Goal: Information Seeking & Learning: Learn about a topic

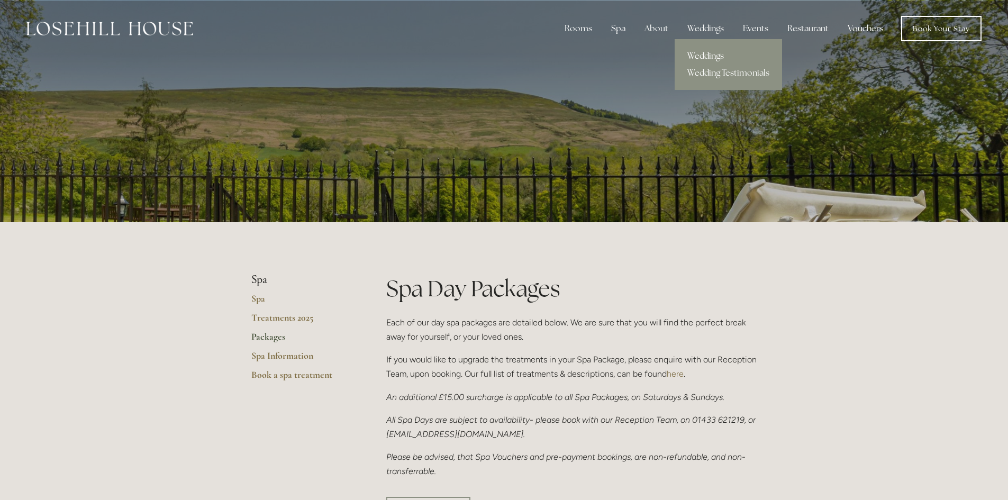
click at [719, 58] on link "Weddings" at bounding box center [727, 56] width 107 height 17
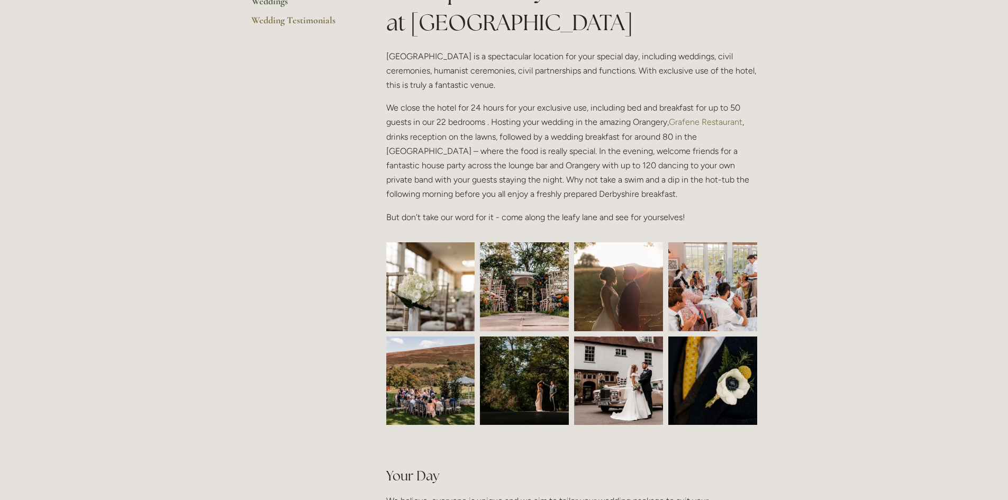
scroll to position [264, 0]
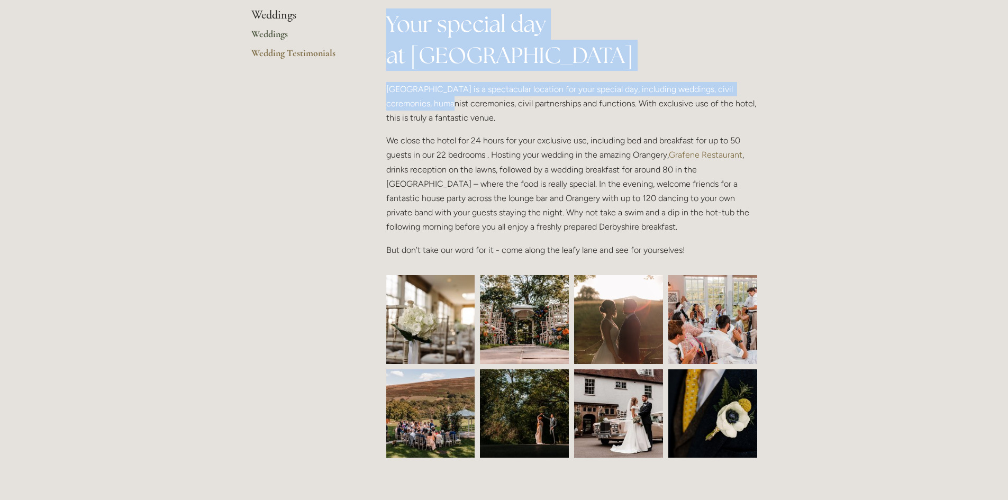
drag, startPoint x: 363, startPoint y: 104, endPoint x: 418, endPoint y: 105, distance: 55.0
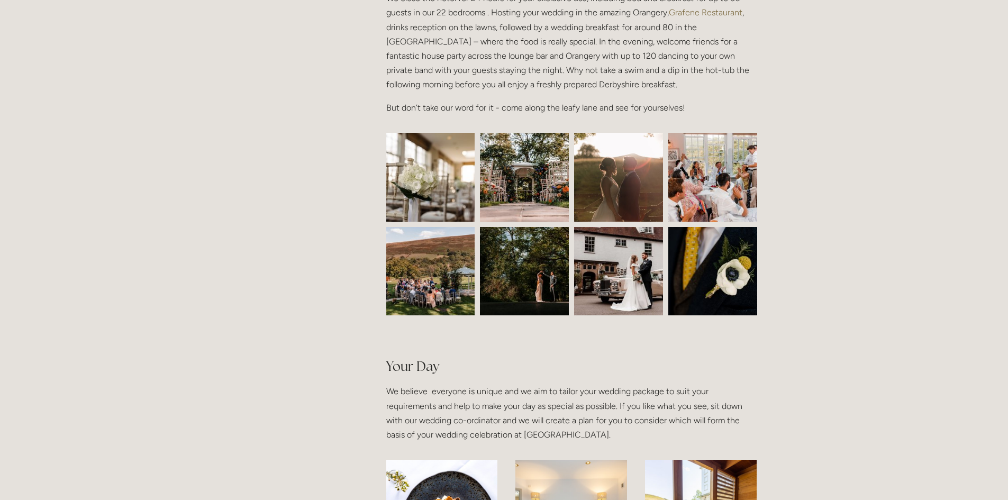
scroll to position [423, 0]
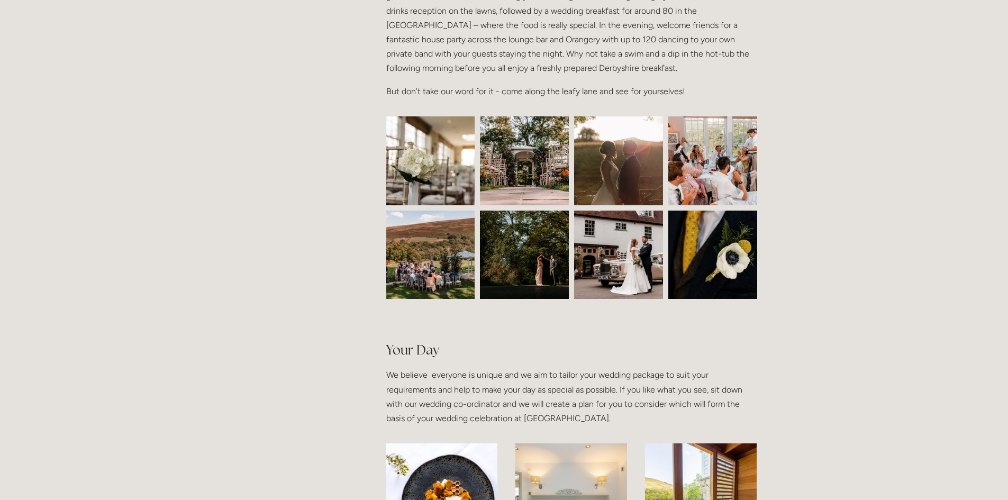
click at [406, 179] on img at bounding box center [430, 160] width 133 height 89
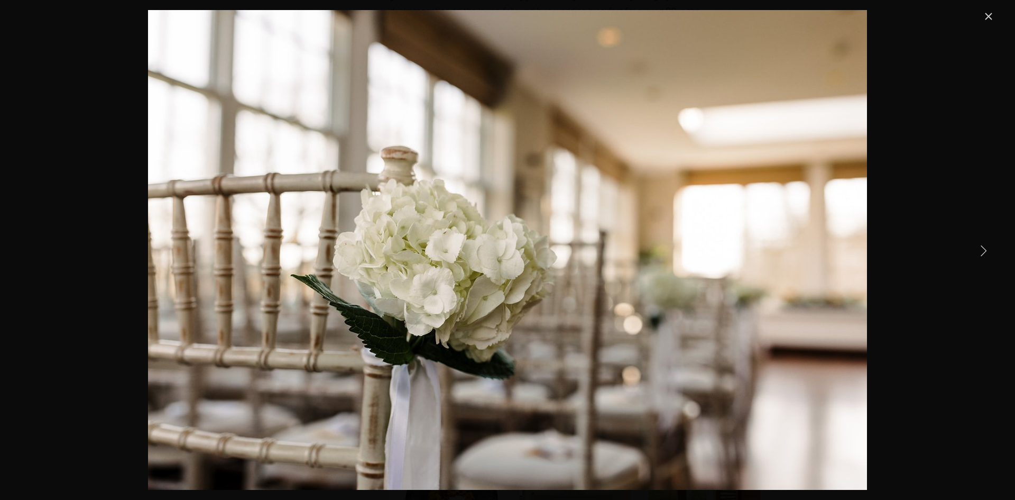
click at [990, 254] on link "Next Item" at bounding box center [983, 250] width 23 height 23
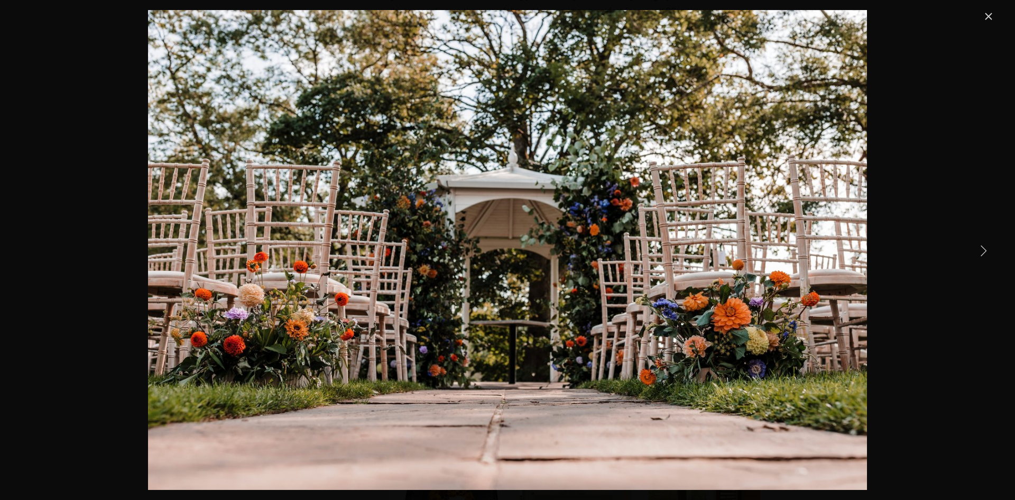
click at [992, 256] on link "Next Item" at bounding box center [983, 250] width 23 height 23
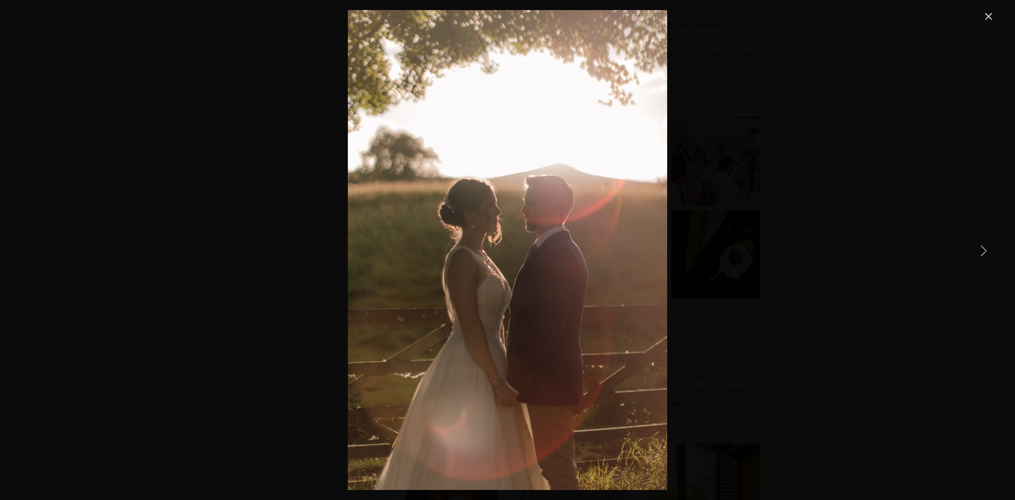
click at [992, 256] on link "Next Item" at bounding box center [983, 250] width 23 height 23
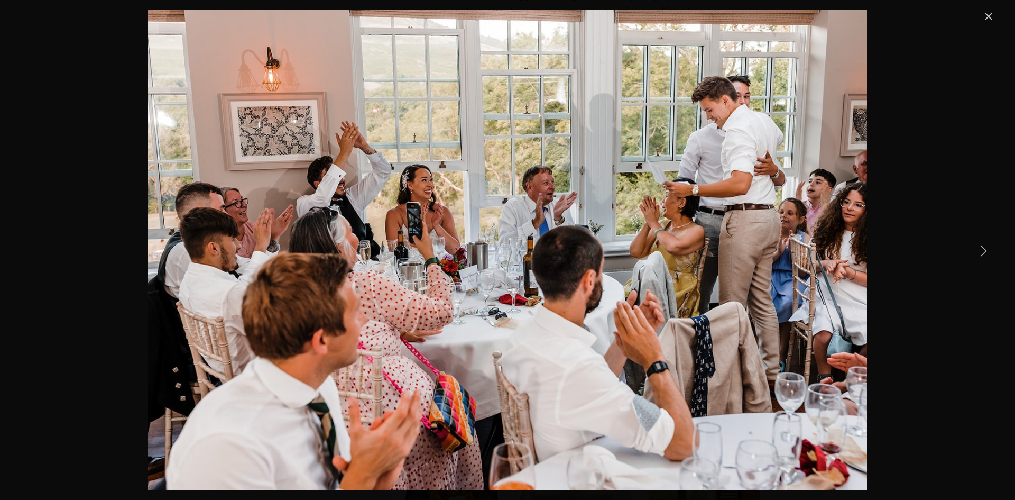
click at [992, 256] on link "Next Item" at bounding box center [983, 250] width 23 height 23
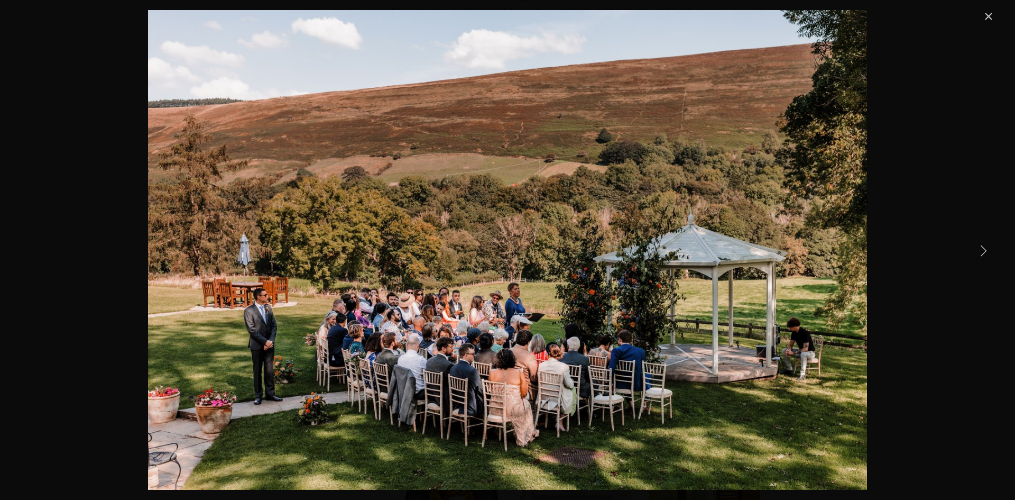
click at [992, 256] on link "Next Item" at bounding box center [983, 250] width 23 height 23
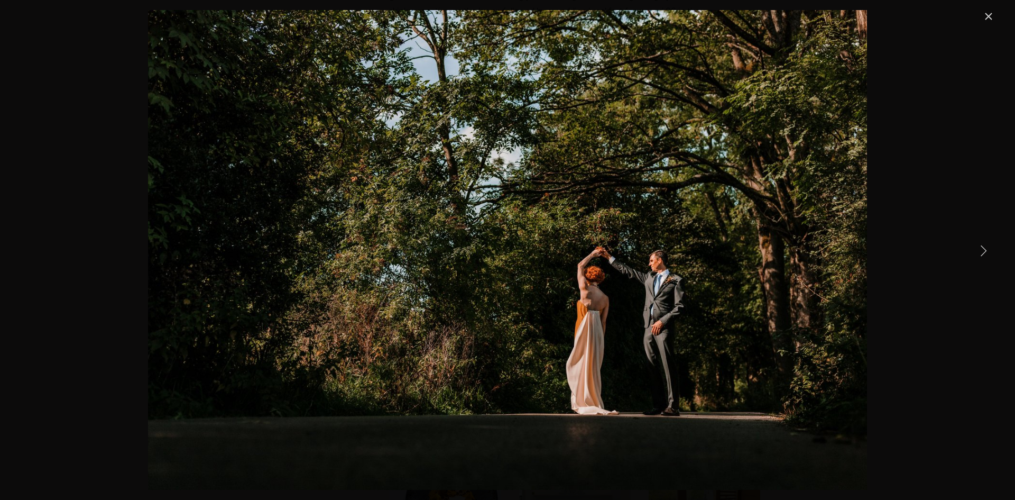
click at [992, 255] on link "Next Item" at bounding box center [983, 250] width 23 height 23
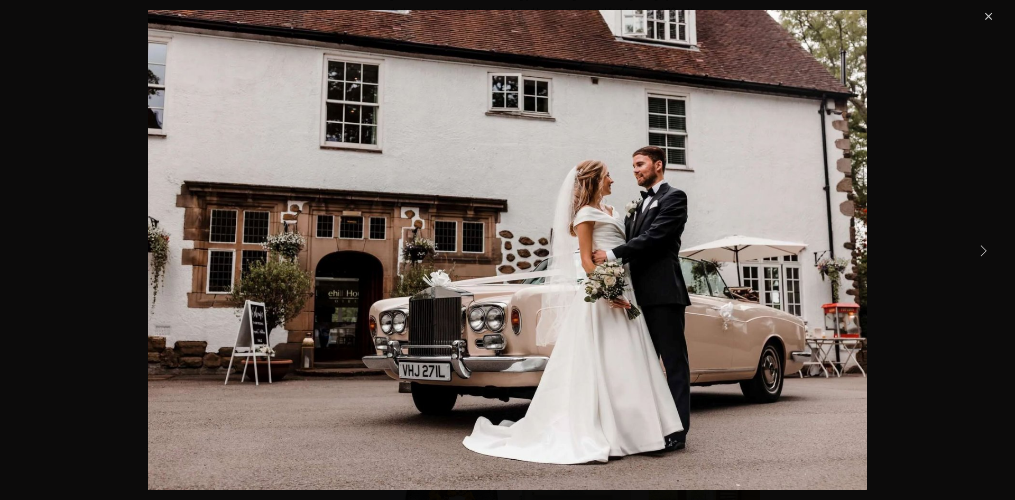
click at [982, 252] on link "Next Item" at bounding box center [983, 250] width 23 height 23
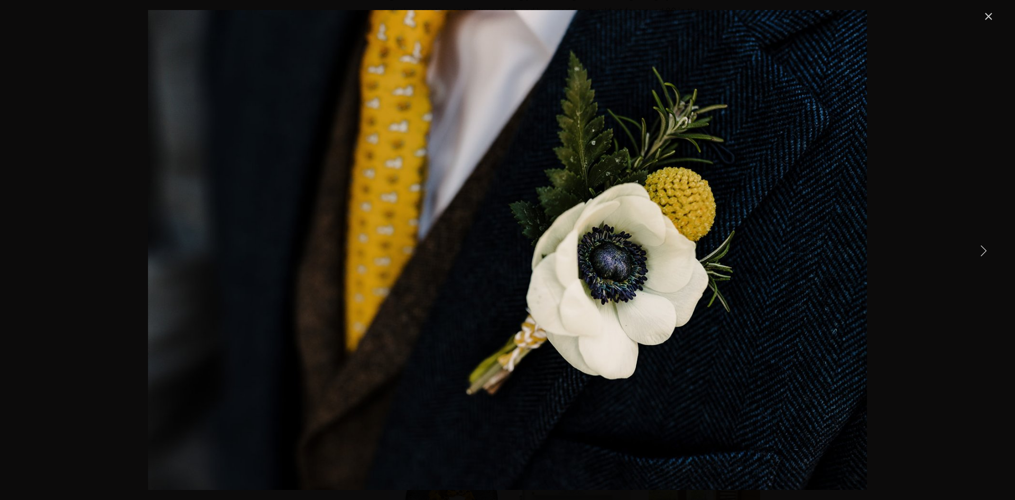
click at [982, 252] on link "Next Item" at bounding box center [983, 250] width 23 height 23
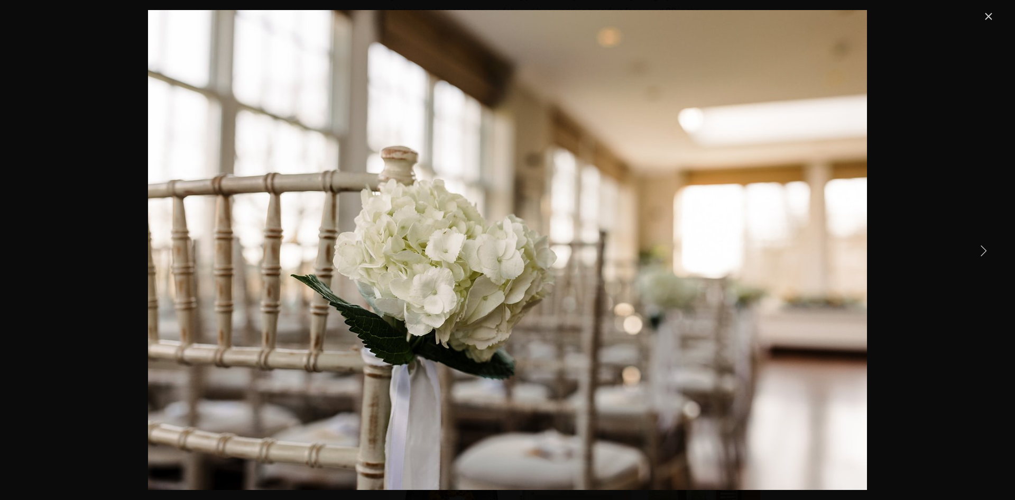
click at [982, 252] on link "Next Item" at bounding box center [983, 250] width 23 height 23
click at [992, 17] on link "Close" at bounding box center [989, 16] width 13 height 13
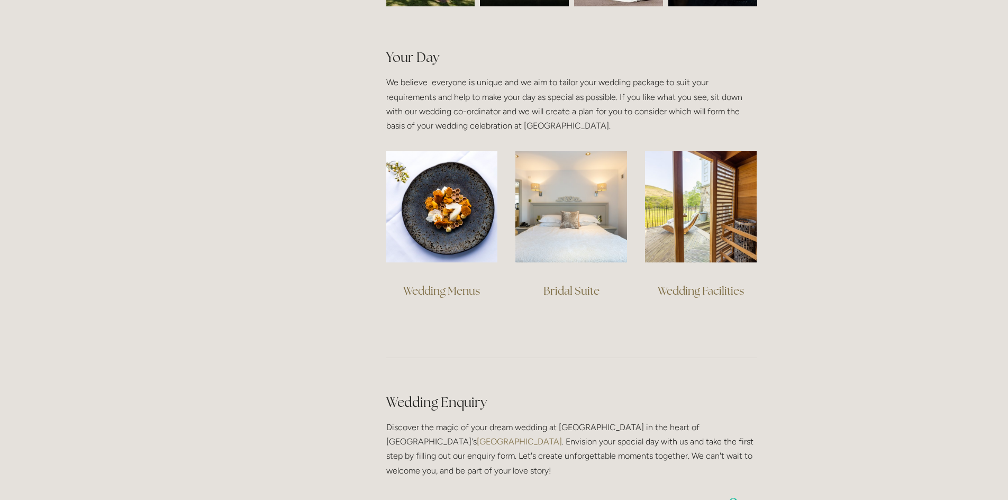
scroll to position [740, 0]
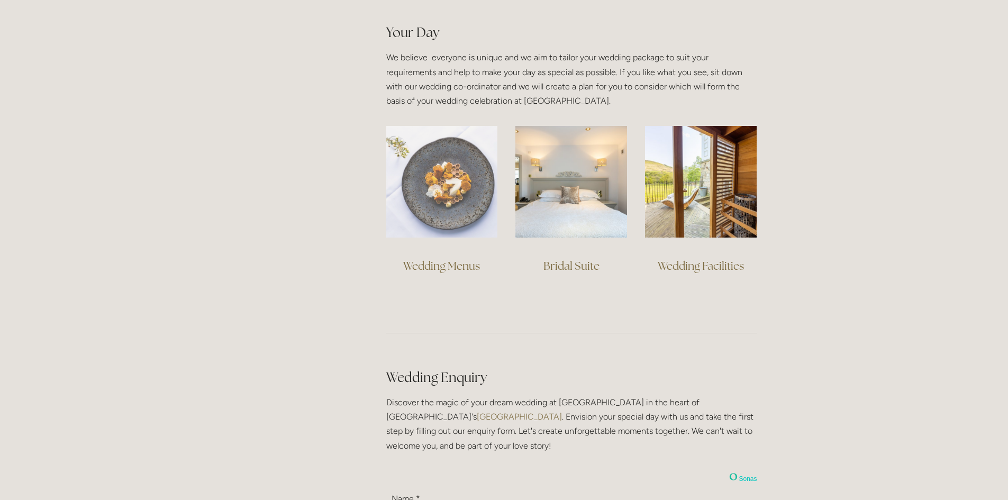
click at [440, 208] on img at bounding box center [442, 182] width 112 height 112
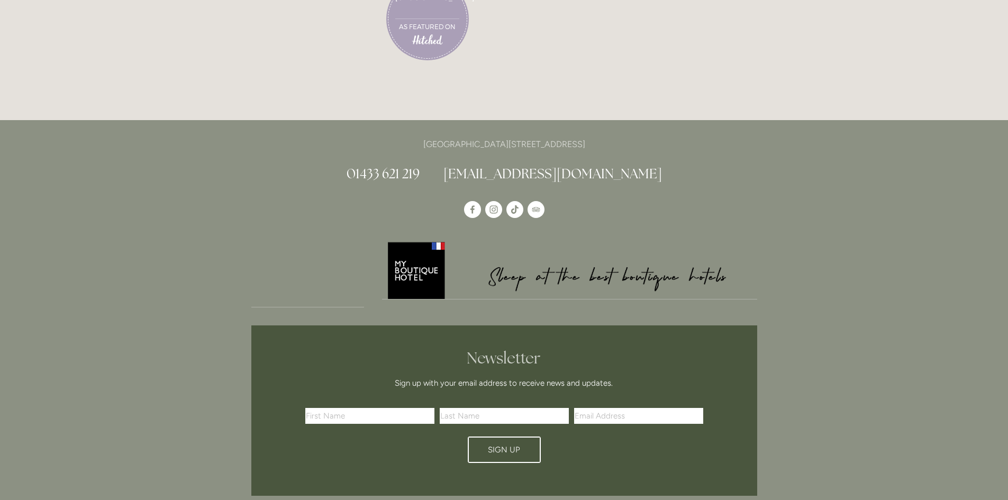
scroll to position [2909, 0]
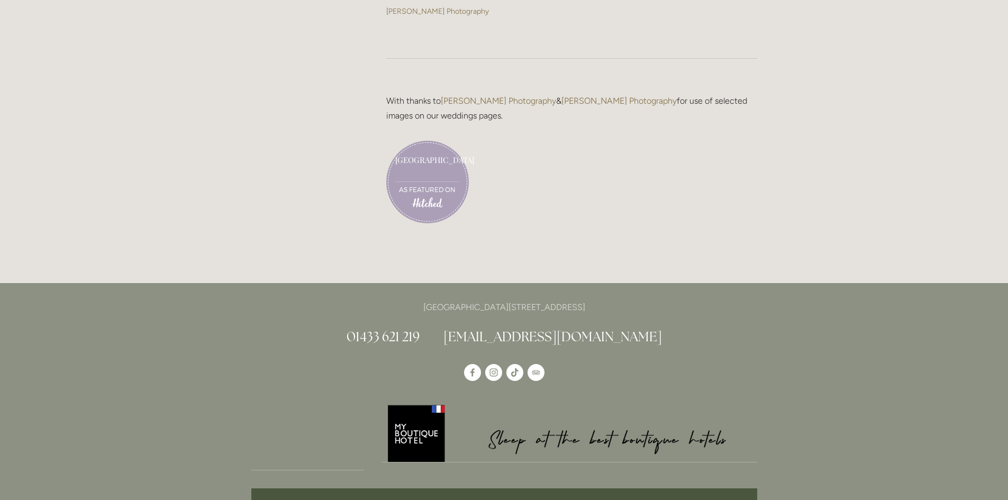
click at [443, 174] on link "Losehill House Hotel & Spa" at bounding box center [427, 168] width 64 height 27
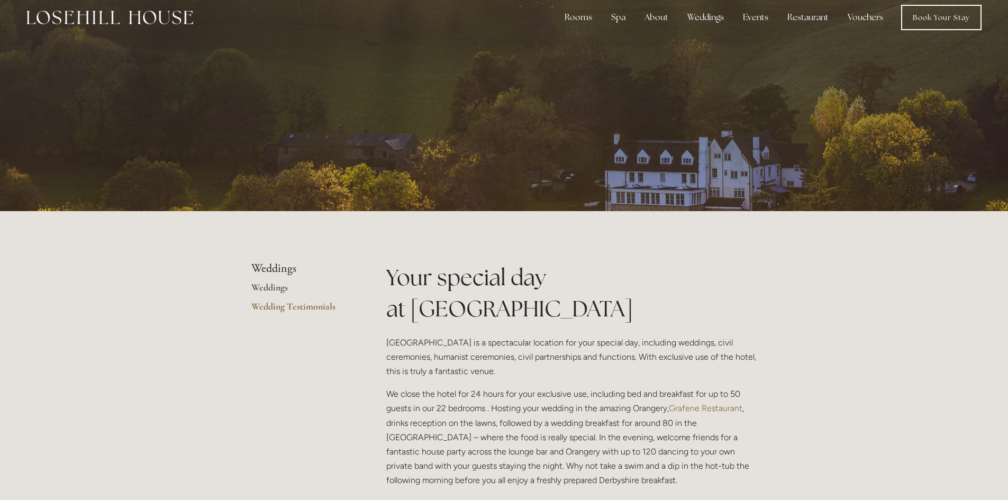
scroll to position [0, 0]
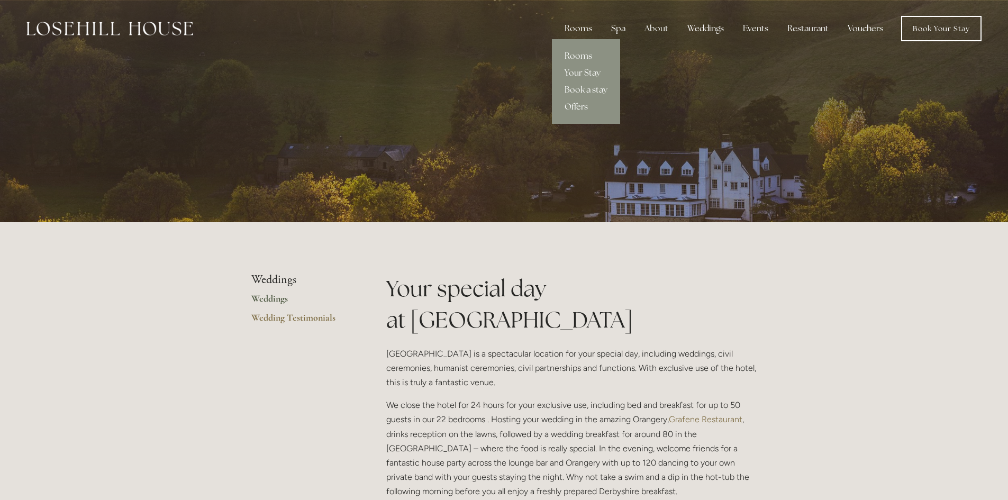
click at [573, 30] on div "Rooms" at bounding box center [578, 28] width 44 height 21
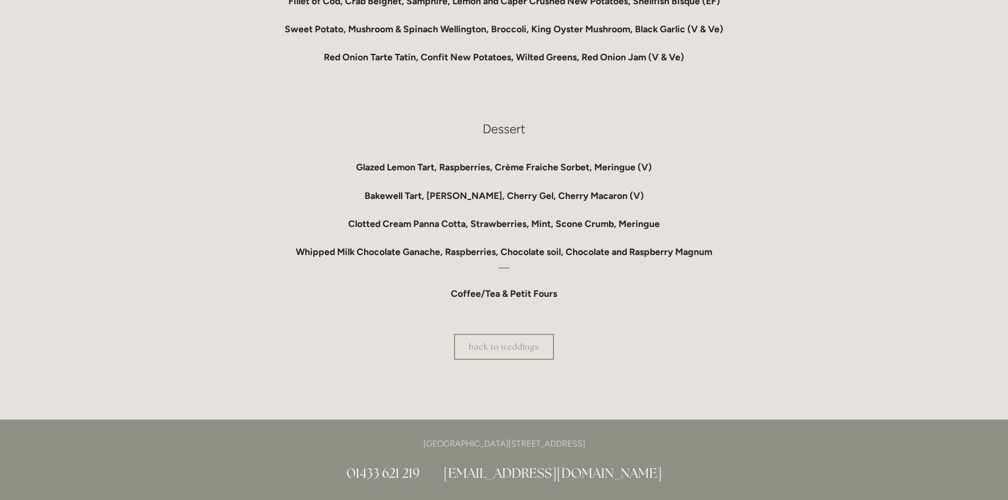
scroll to position [952, 0]
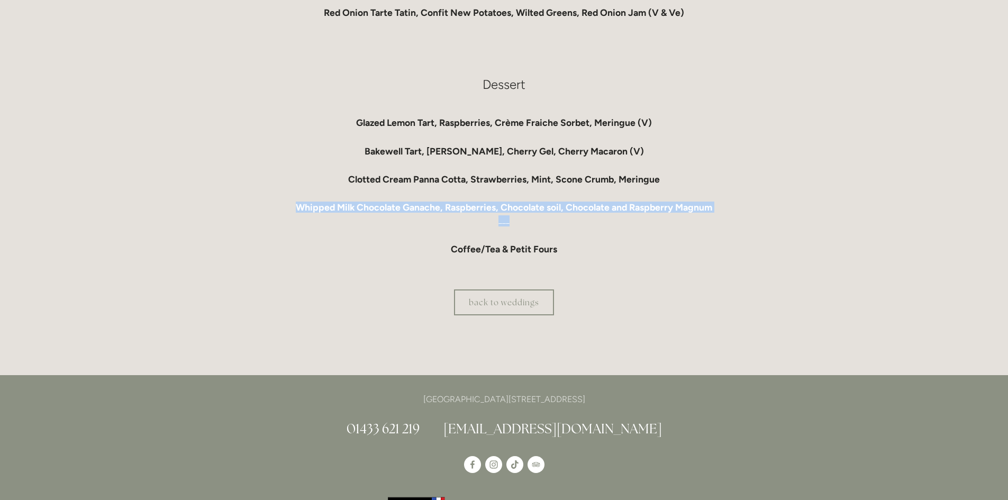
drag, startPoint x: 289, startPoint y: 208, endPoint x: 704, endPoint y: 218, distance: 415.8
click at [704, 218] on div "Whipped Milk Chocolate Ganache, Raspberries, Chocolate soil, Chocolate and Rasp…" at bounding box center [504, 223] width 506 height 42
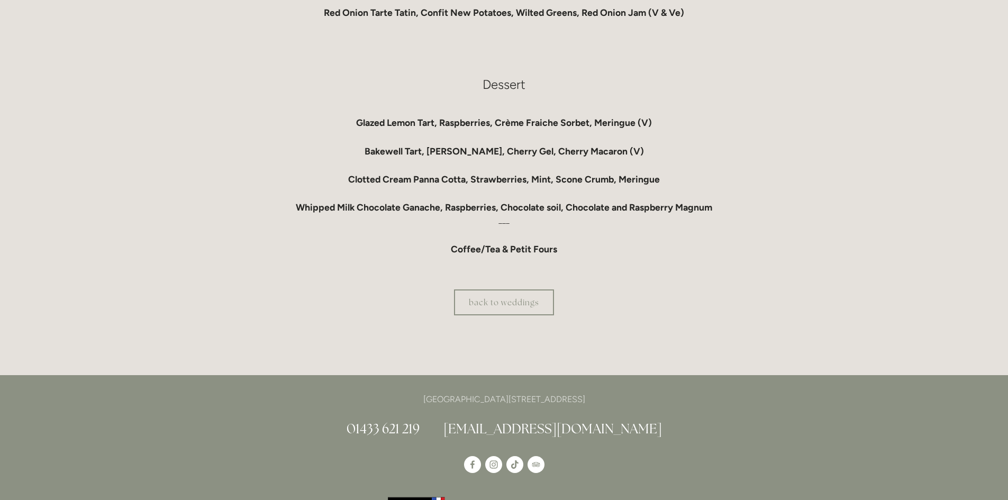
click at [603, 280] on div "back to weddings" at bounding box center [504, 302] width 524 height 44
click at [490, 306] on link "back to weddings" at bounding box center [504, 302] width 100 height 26
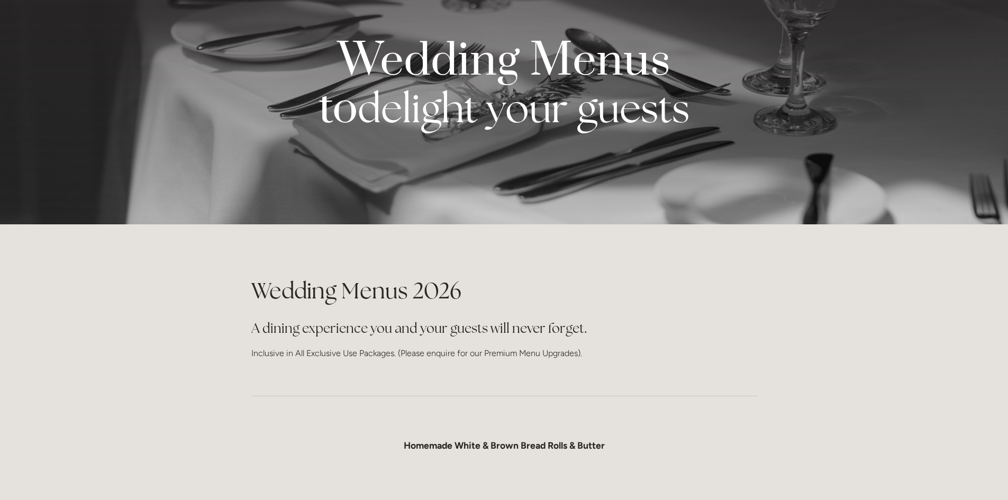
scroll to position [0, 0]
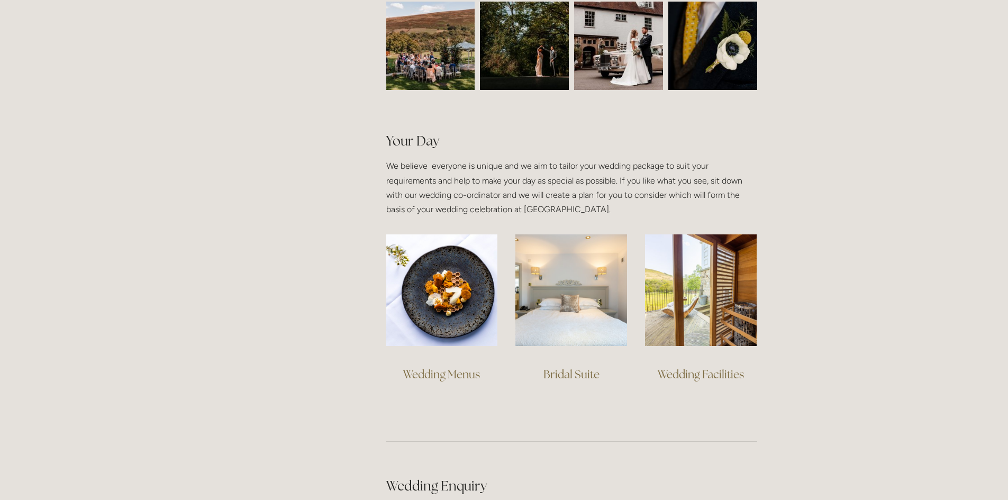
scroll to position [635, 0]
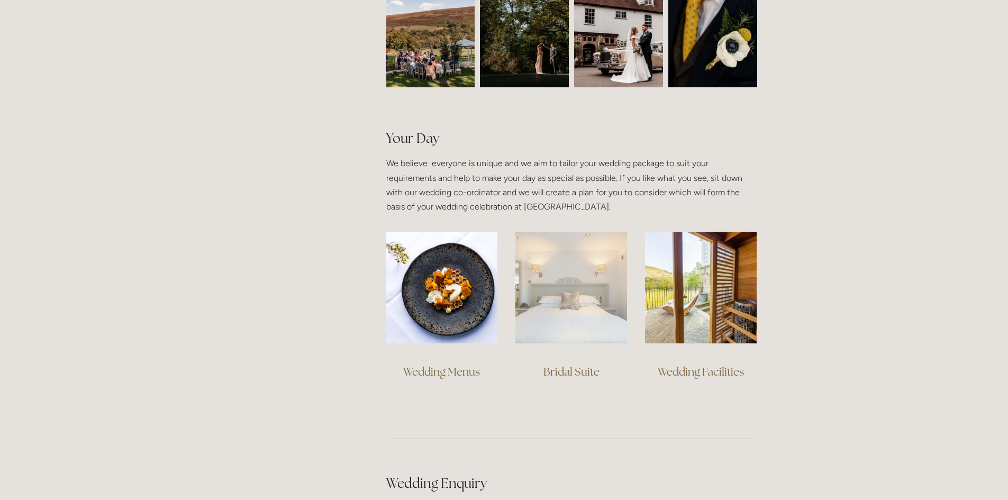
click at [560, 320] on img at bounding box center [571, 288] width 112 height 112
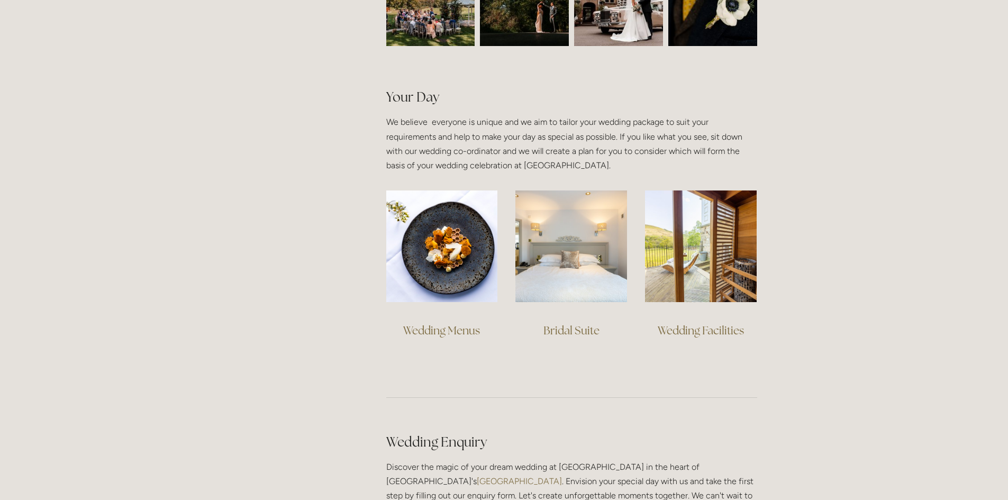
scroll to position [740, 0]
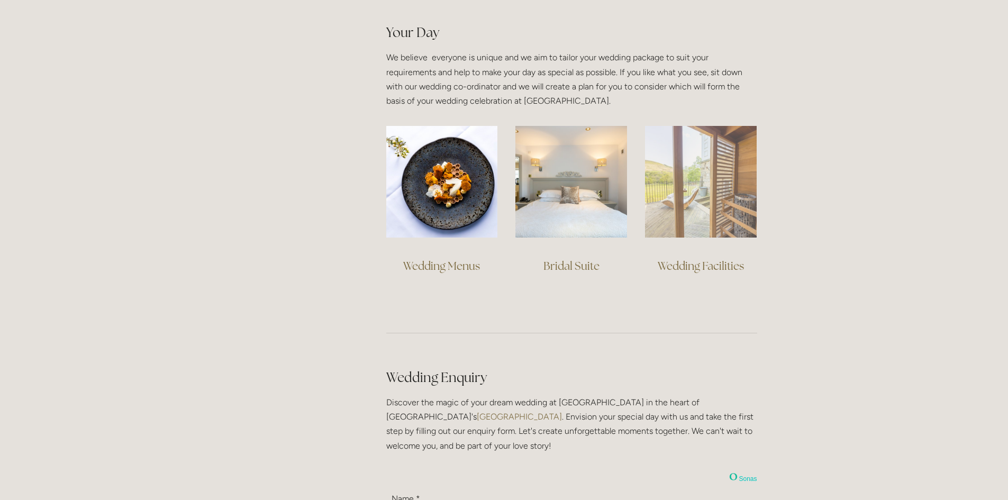
click at [690, 188] on img at bounding box center [701, 182] width 112 height 112
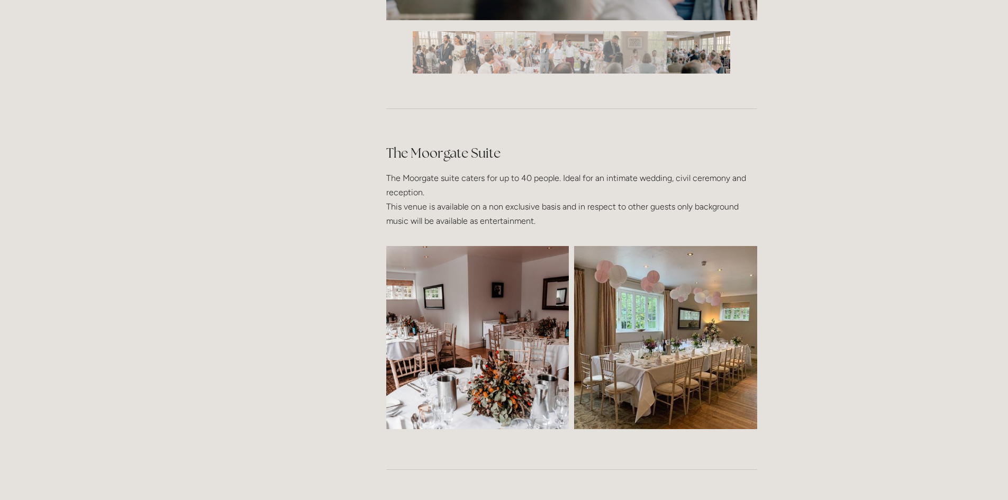
scroll to position [2010, 0]
click at [619, 337] on img at bounding box center [666, 336] width 244 height 183
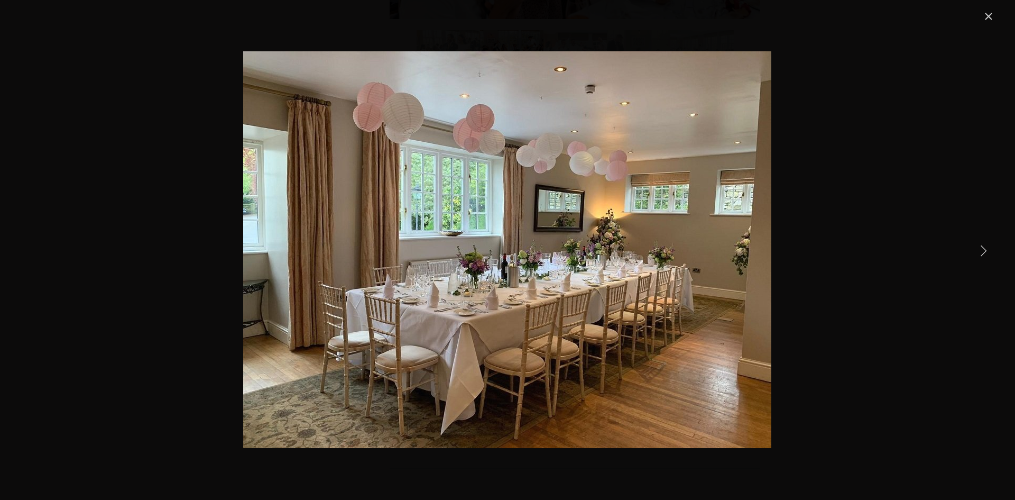
click at [982, 251] on link "Next Item" at bounding box center [983, 250] width 23 height 23
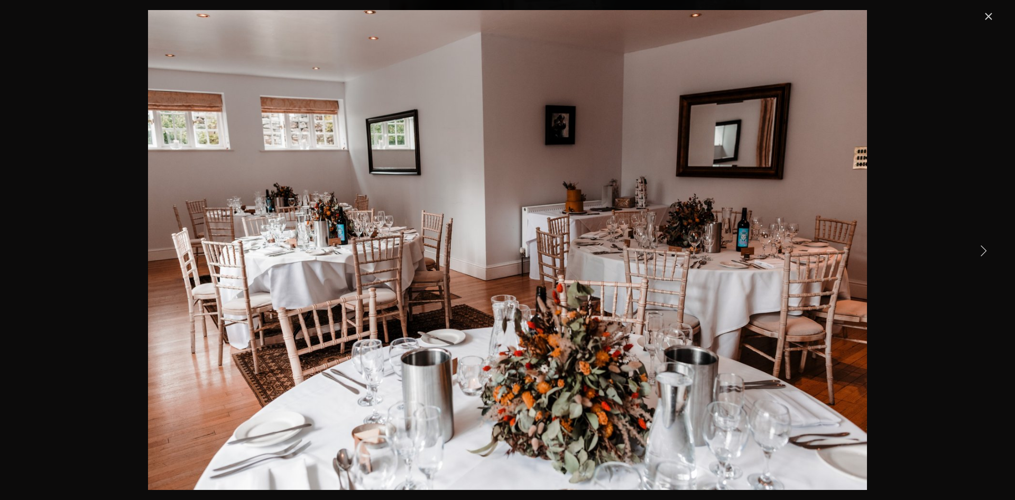
click at [981, 251] on link "Next Item" at bounding box center [983, 250] width 23 height 23
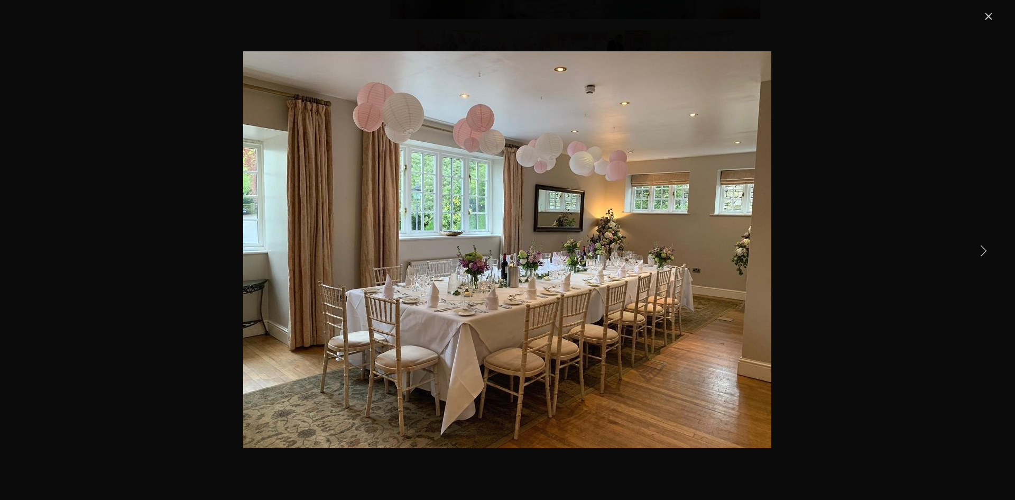
click at [981, 251] on link "Next Item" at bounding box center [983, 250] width 23 height 23
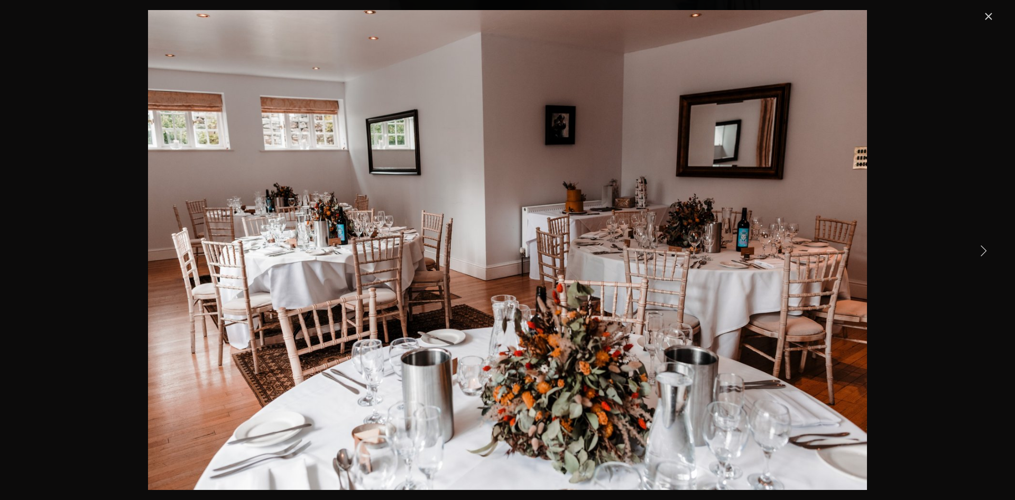
click at [989, 17] on link "Close" at bounding box center [989, 16] width 13 height 13
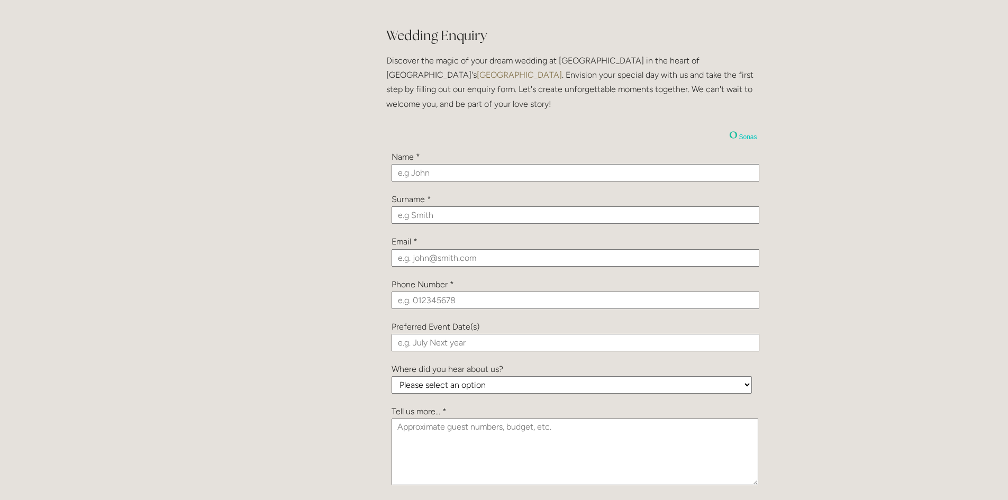
scroll to position [944, 0]
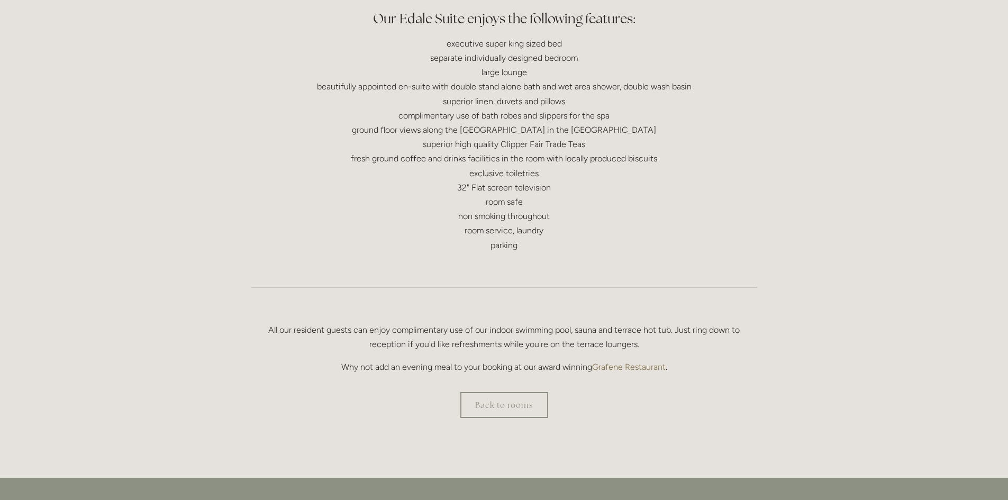
scroll to position [529, 0]
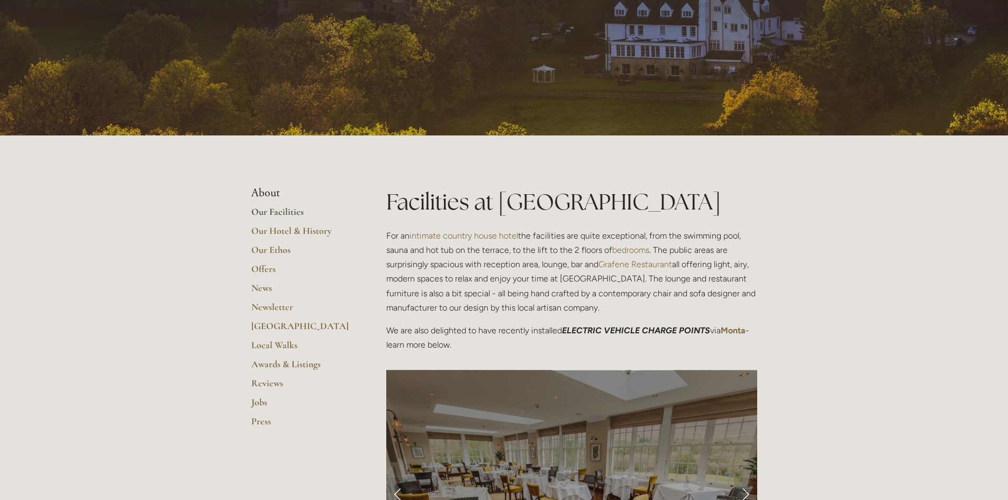
scroll to position [106, 0]
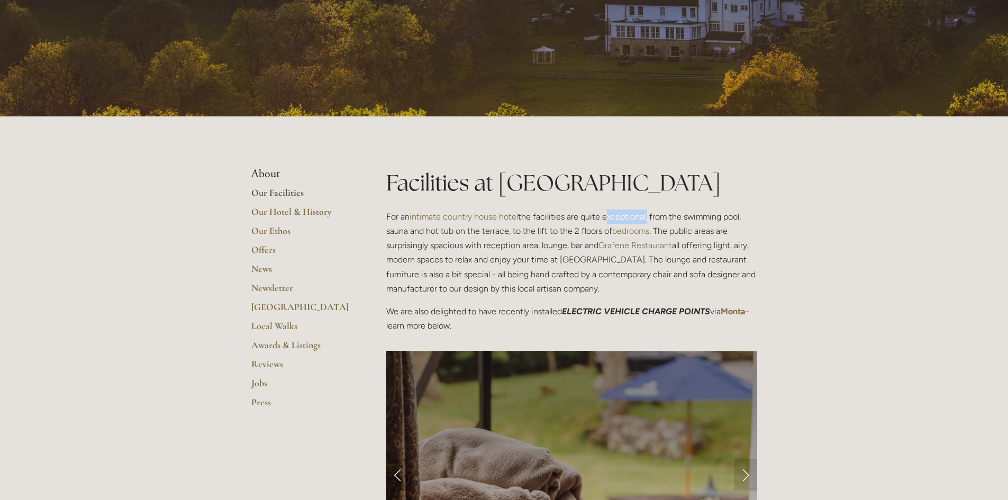
drag, startPoint x: 602, startPoint y: 217, endPoint x: 647, endPoint y: 215, distance: 44.5
click at [646, 215] on p "For an intimate country house hotel the facilities are quite exceptional, from …" at bounding box center [571, 252] width 371 height 86
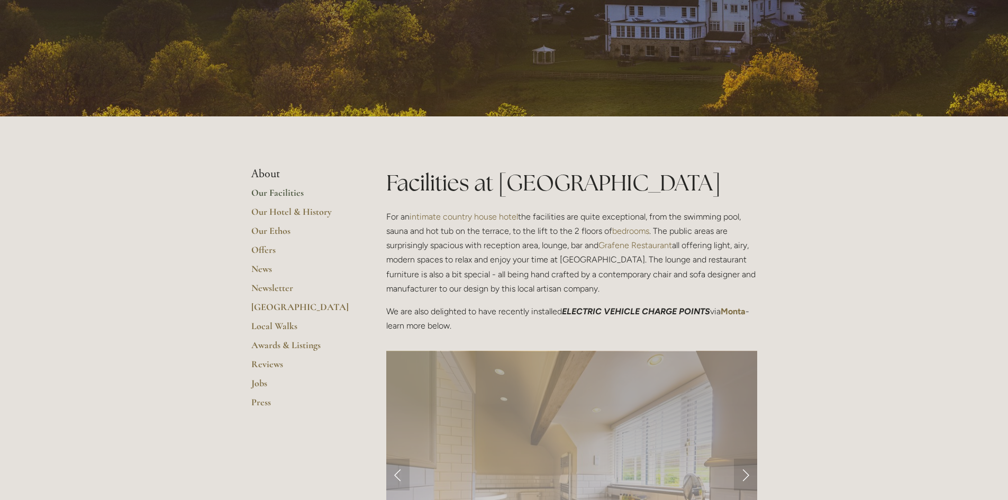
click at [656, 223] on p "For an intimate country house hotel the facilities are quite exceptional, from …" at bounding box center [571, 252] width 371 height 86
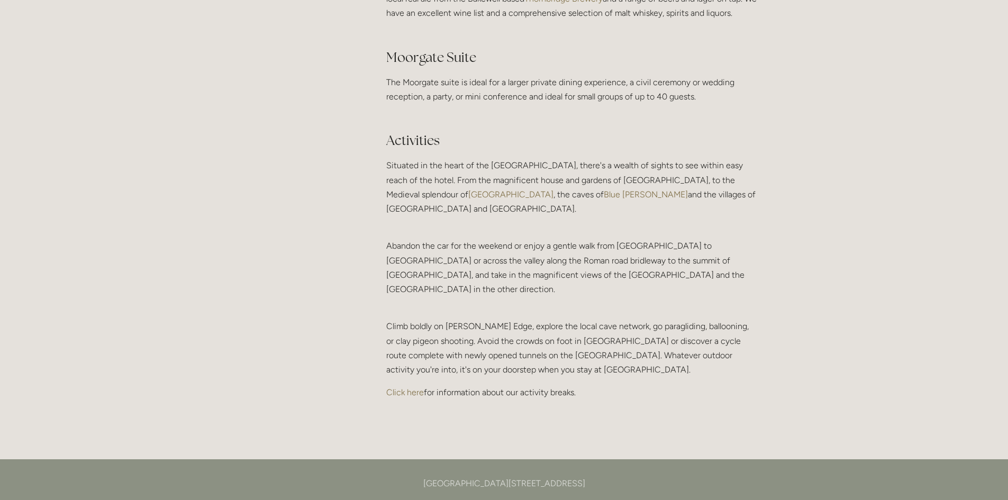
scroll to position [2116, 0]
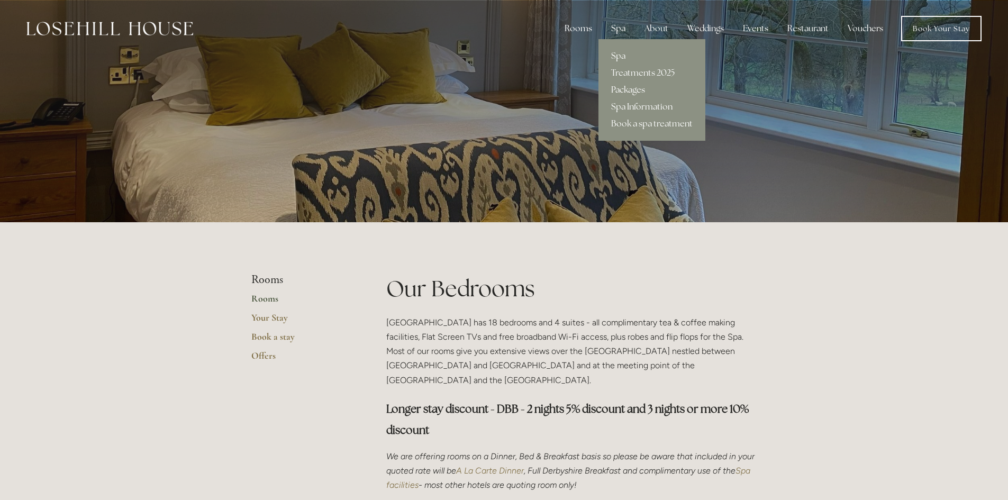
click at [625, 92] on link "Packages" at bounding box center [651, 89] width 107 height 17
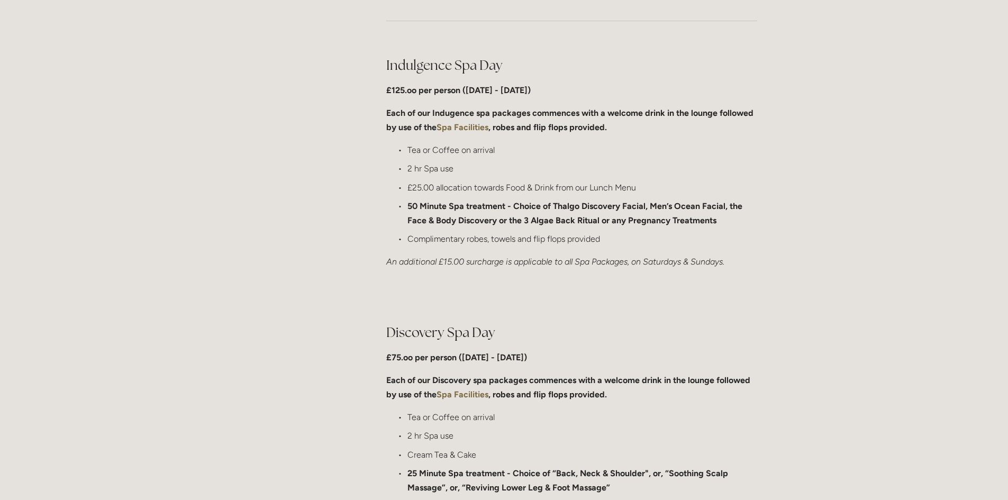
scroll to position [529, 0]
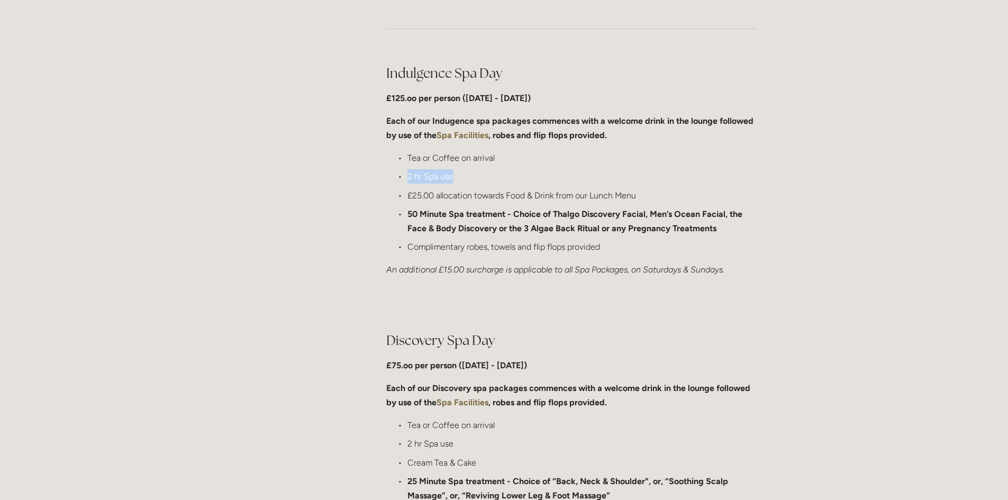
drag, startPoint x: 407, startPoint y: 174, endPoint x: 454, endPoint y: 179, distance: 46.8
click at [454, 179] on p "2 hr Spa use" at bounding box center [582, 176] width 350 height 14
drag, startPoint x: 408, startPoint y: 195, endPoint x: 508, endPoint y: 194, distance: 100.0
click at [508, 194] on p "£25.00 allocation towards Food & Drink from our Lunch Menu" at bounding box center [582, 195] width 350 height 14
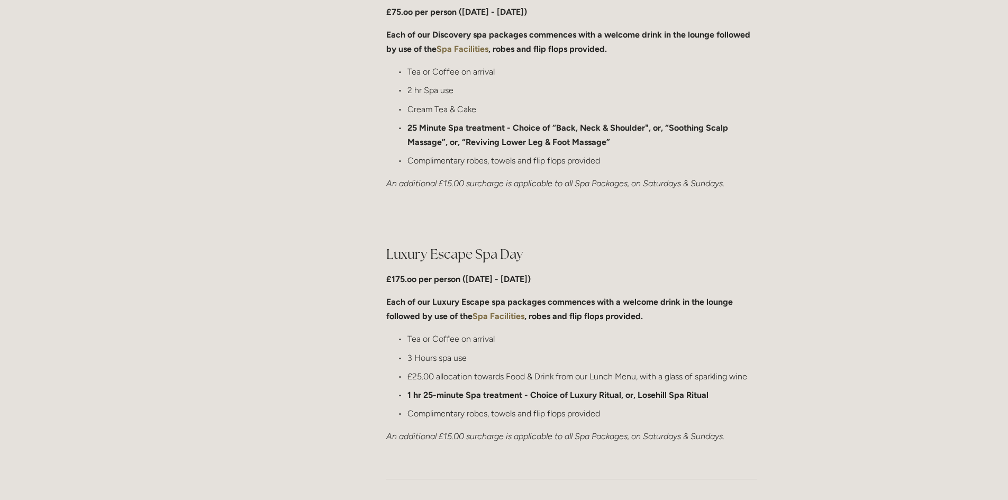
scroll to position [846, 0]
